Goal: Task Accomplishment & Management: Use online tool/utility

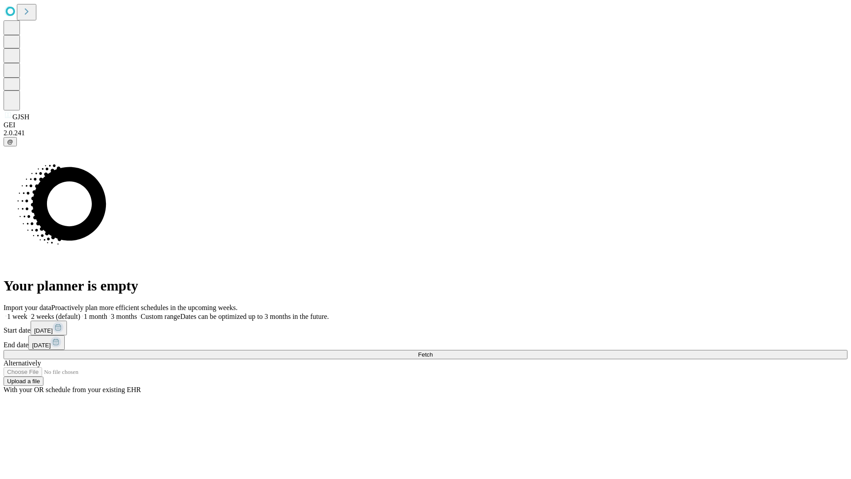
click at [433, 351] on span "Fetch" at bounding box center [425, 354] width 15 height 7
